Goal: Obtain resource: Obtain resource

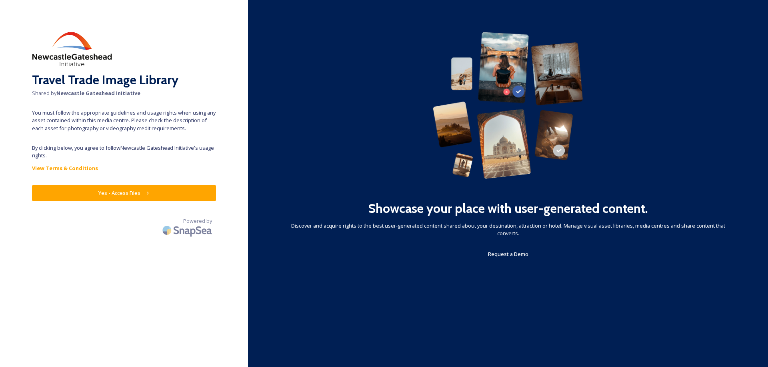
click at [134, 194] on button "Yes - Access Files" at bounding box center [124, 193] width 184 height 16
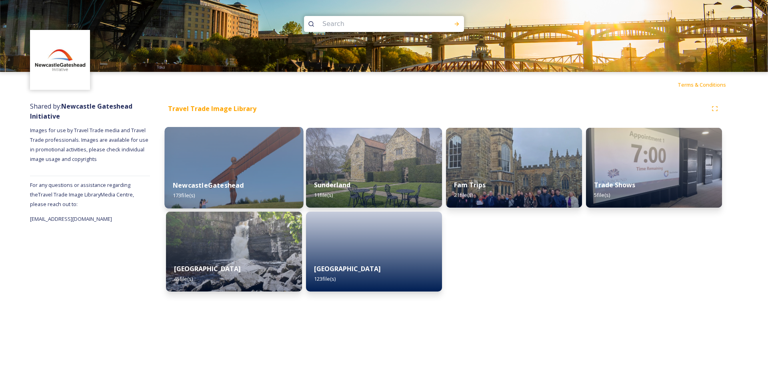
click at [226, 176] on div "NewcastleGateshead 173 file(s)" at bounding box center [234, 190] width 139 height 36
click at [231, 164] on img at bounding box center [234, 168] width 139 height 82
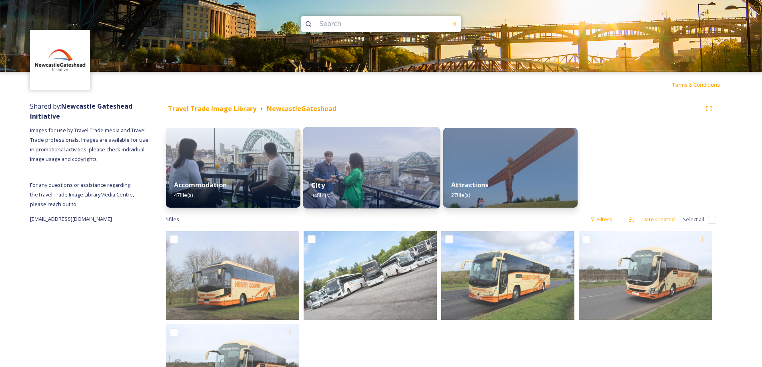
click at [376, 170] on img at bounding box center [371, 168] width 137 height 82
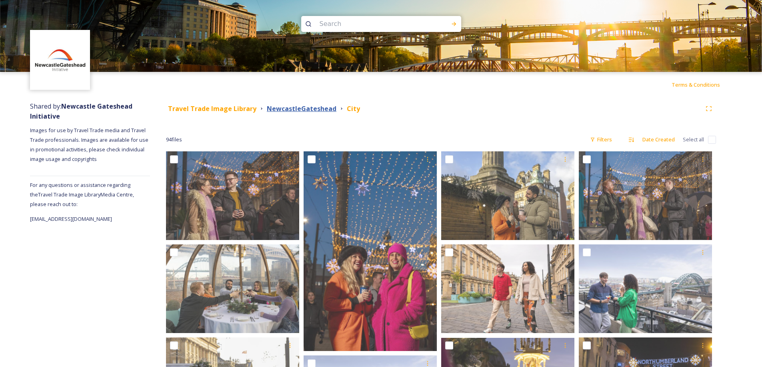
click at [286, 110] on strong "NewcastleGateshead" at bounding box center [302, 108] width 70 height 9
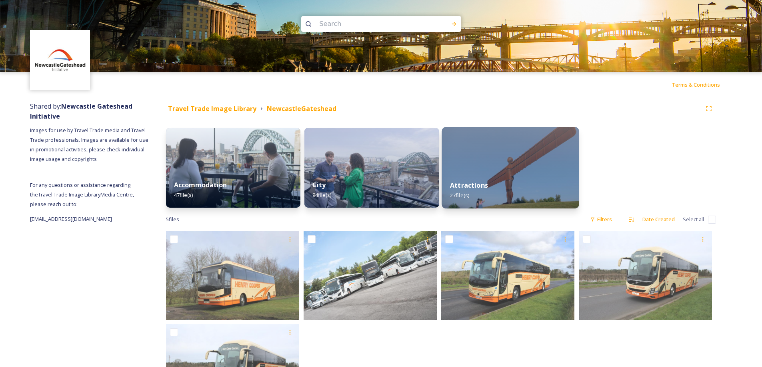
click at [527, 174] on div "Attractions 27 file(s)" at bounding box center [509, 190] width 137 height 36
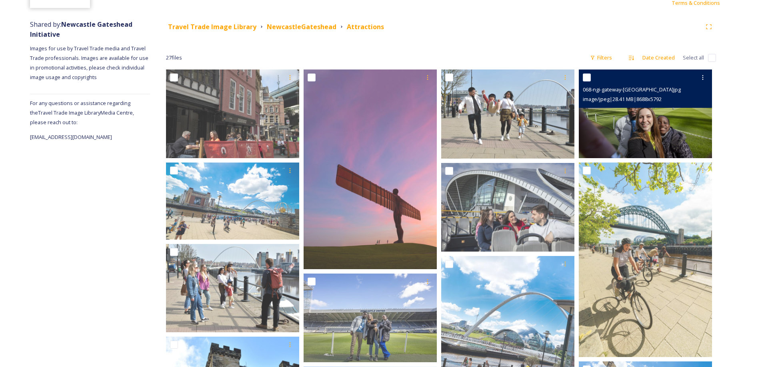
scroll to position [200, 0]
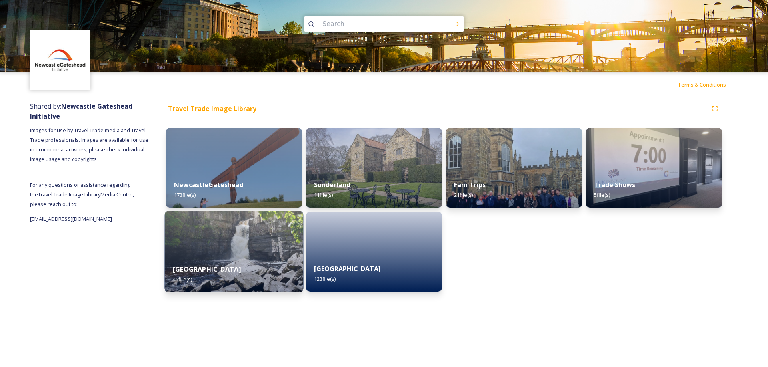
click at [258, 249] on img at bounding box center [234, 252] width 139 height 82
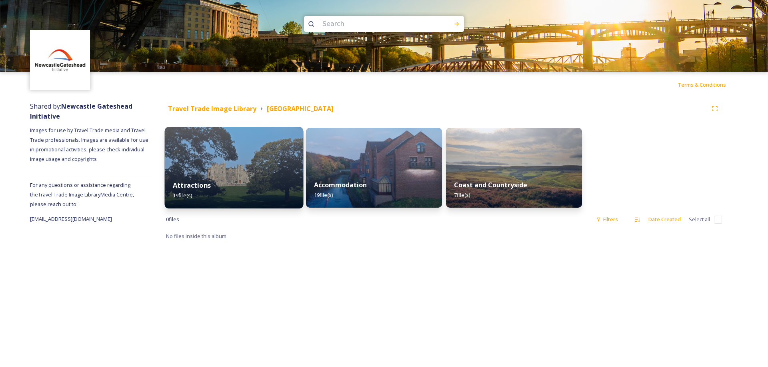
click at [239, 162] on img at bounding box center [234, 168] width 139 height 82
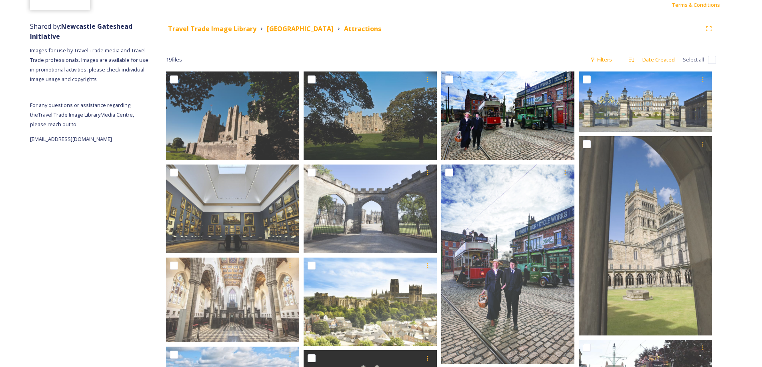
scroll to position [40, 0]
